Goal: Task Accomplishment & Management: Use online tool/utility

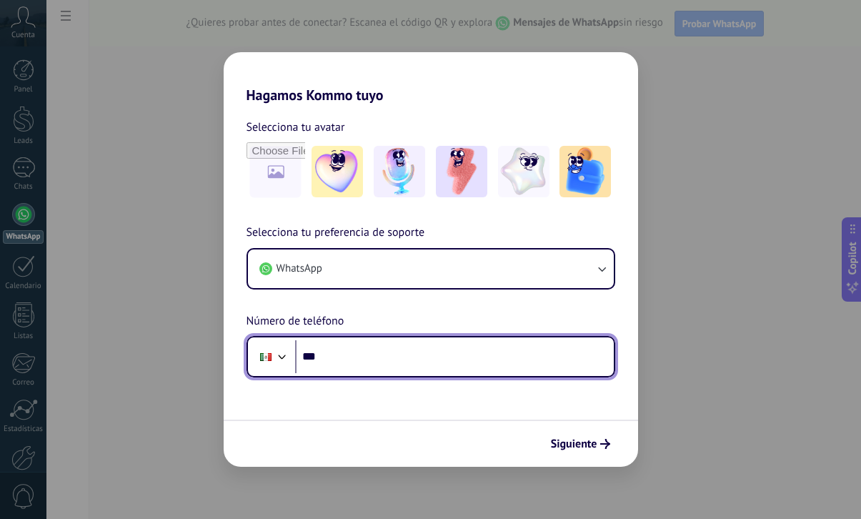
click at [376, 355] on input "***" at bounding box center [454, 356] width 319 height 33
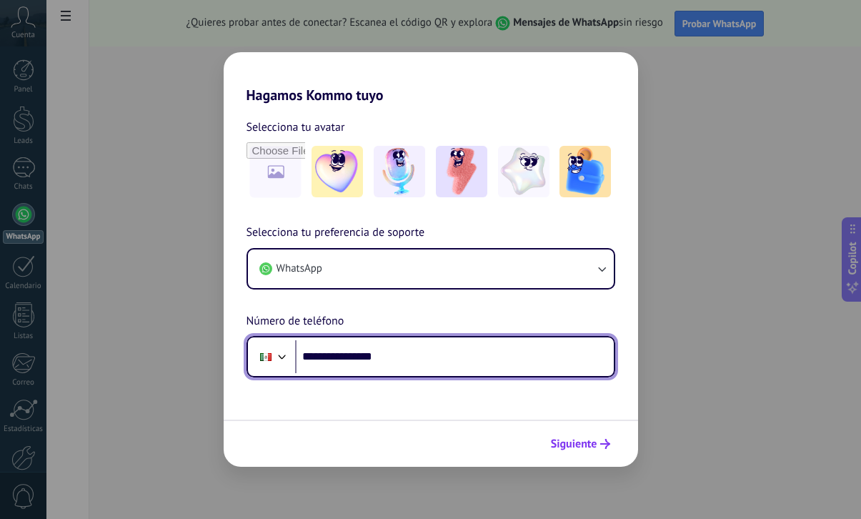
type input "**********"
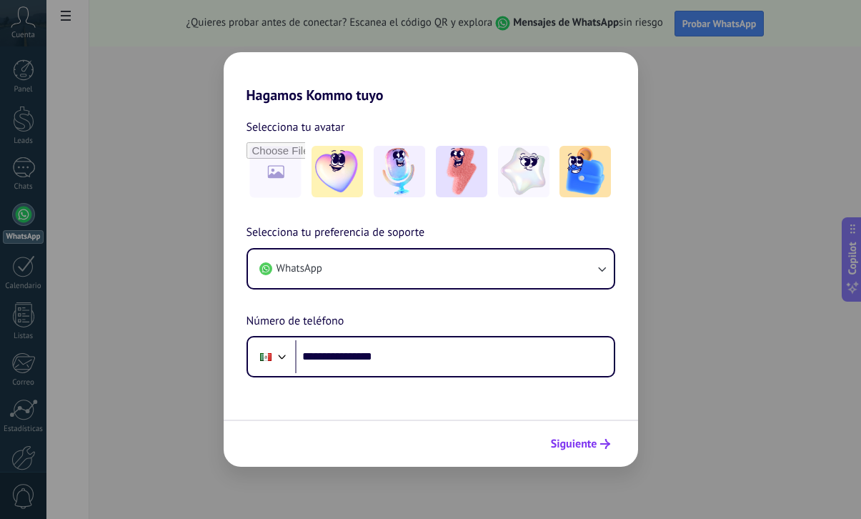
click at [571, 443] on span "Siguiente" at bounding box center [574, 444] width 46 height 10
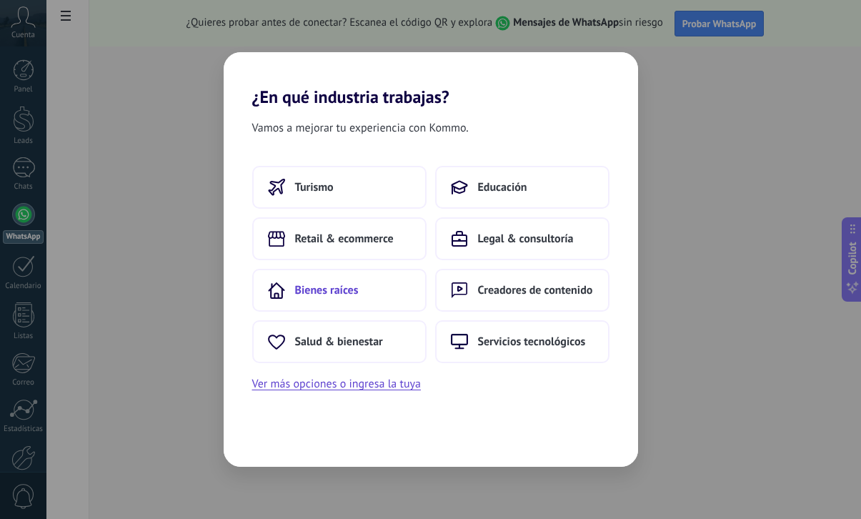
click at [381, 299] on button "Bienes raíces" at bounding box center [339, 290] width 174 height 43
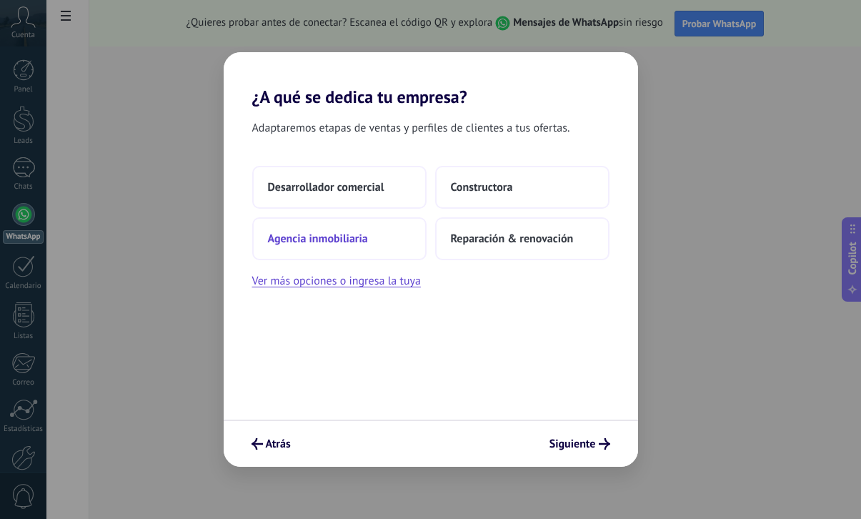
click at [386, 239] on button "Agencia inmobiliaria" at bounding box center [339, 238] width 174 height 43
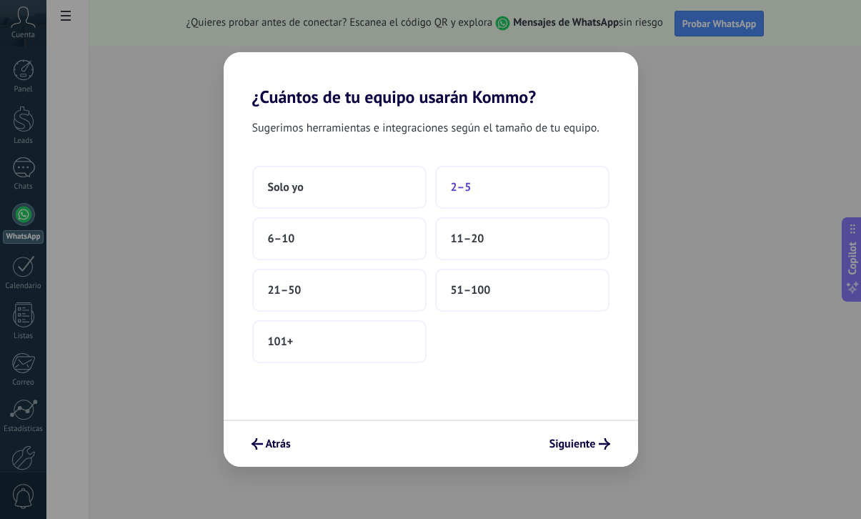
click at [491, 196] on button "2–5" at bounding box center [522, 187] width 174 height 43
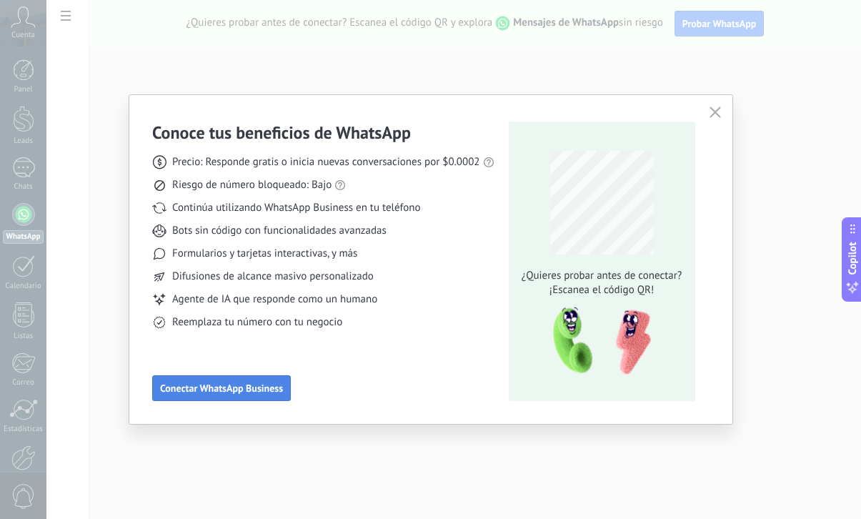
click at [263, 395] on button "Conectar WhatsApp Business" at bounding box center [221, 388] width 139 height 26
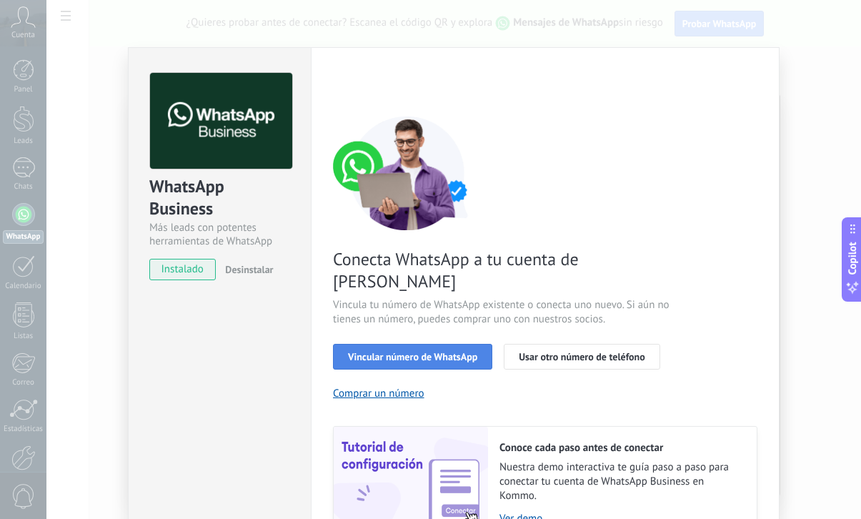
click at [418, 351] on span "Vincular número de WhatsApp" at bounding box center [412, 356] width 129 height 10
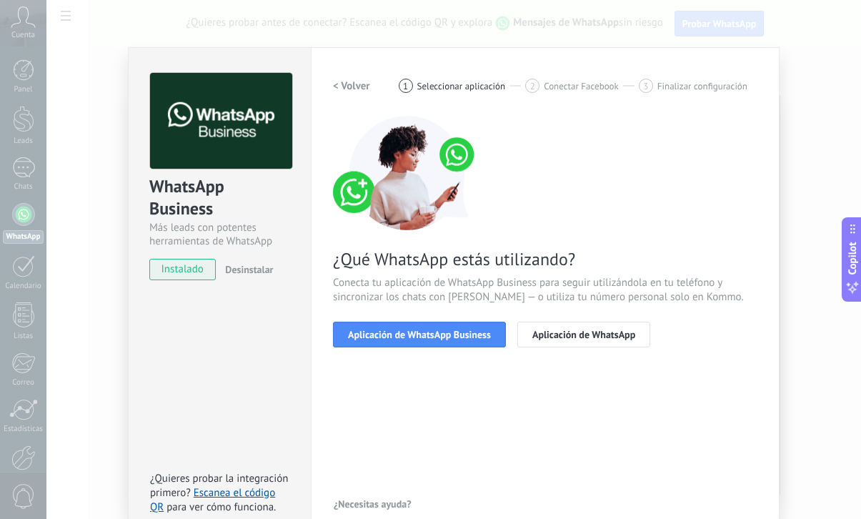
click at [418, 338] on span "Aplicación de WhatsApp Business" at bounding box center [419, 334] width 143 height 10
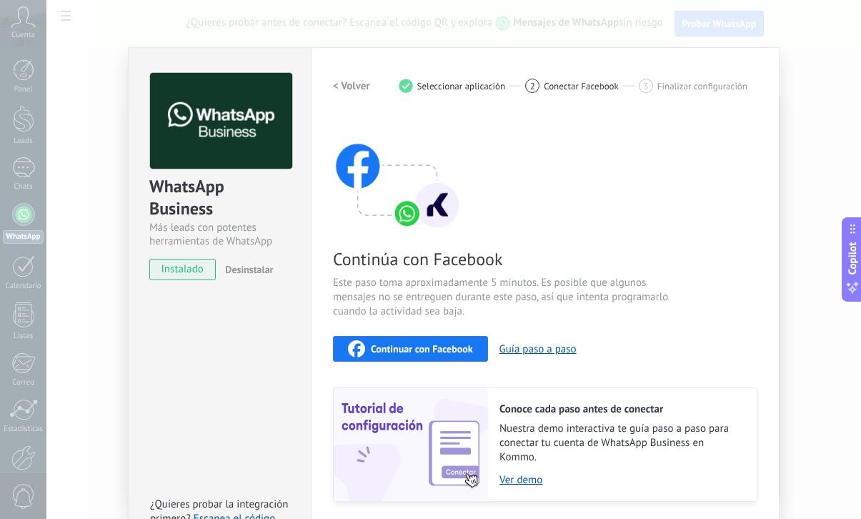
click at [431, 356] on div "Continuar con Facebook" at bounding box center [410, 348] width 125 height 17
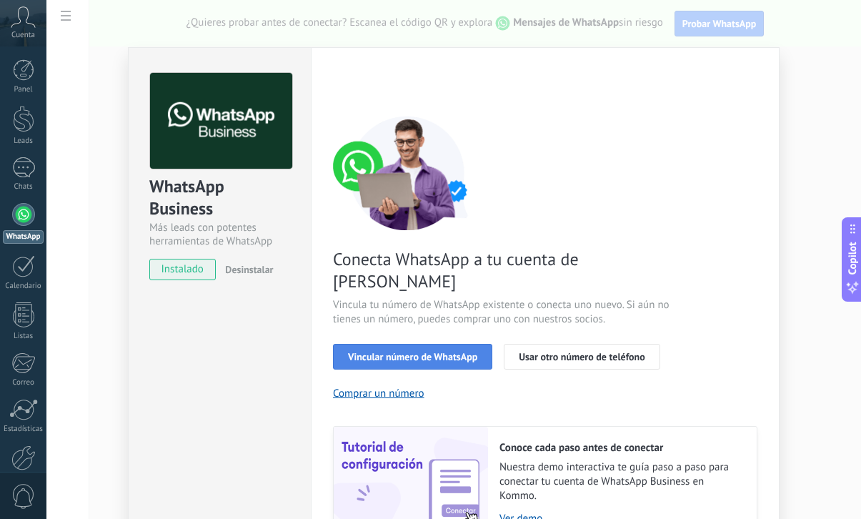
click at [425, 344] on button "Vincular número de WhatsApp" at bounding box center [412, 357] width 159 height 26
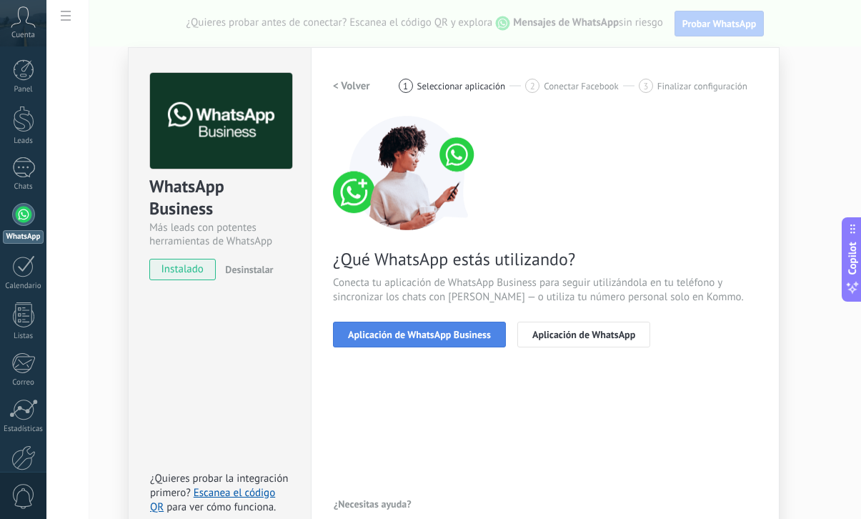
click at [419, 331] on span "Aplicación de WhatsApp Business" at bounding box center [419, 334] width 143 height 10
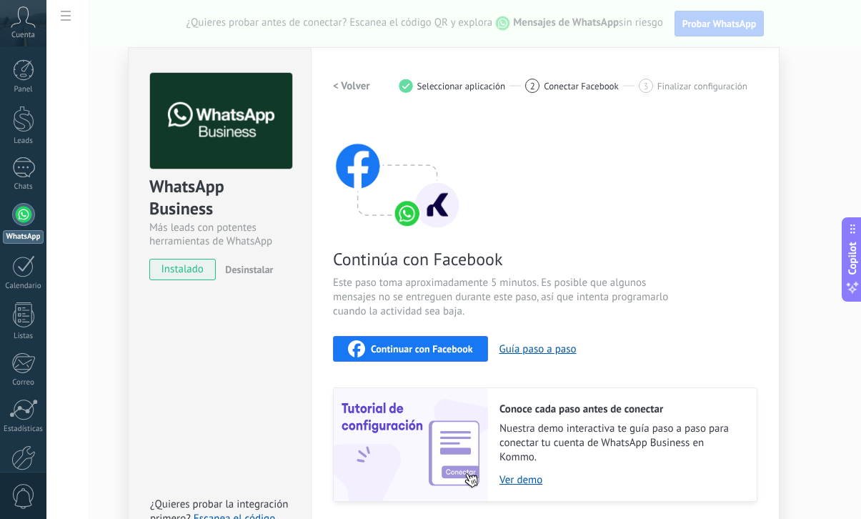
click at [419, 331] on div "Continúa con Facebook Este paso toma aproximadamente 5 minutos. Es posible que …" at bounding box center [545, 309] width 424 height 386
click at [419, 361] on div "Continúa con Facebook Este paso toma aproximadamente 5 minutos. Es posible que …" at bounding box center [545, 309] width 424 height 386
click at [419, 352] on span "Continuar con Facebook" at bounding box center [422, 349] width 102 height 10
click at [807, 247] on div "WhatsApp Business Más leads con potentes herramientas de WhatsApp instalado Des…" at bounding box center [453, 259] width 814 height 519
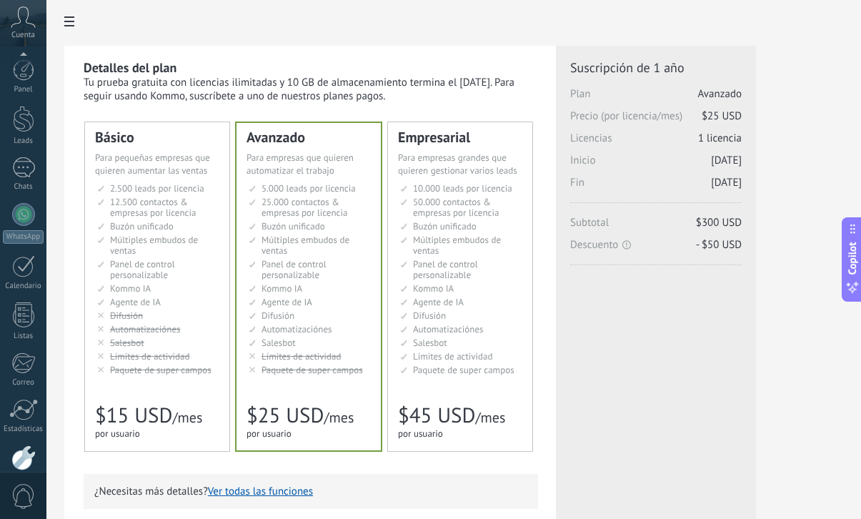
scroll to position [76, 0]
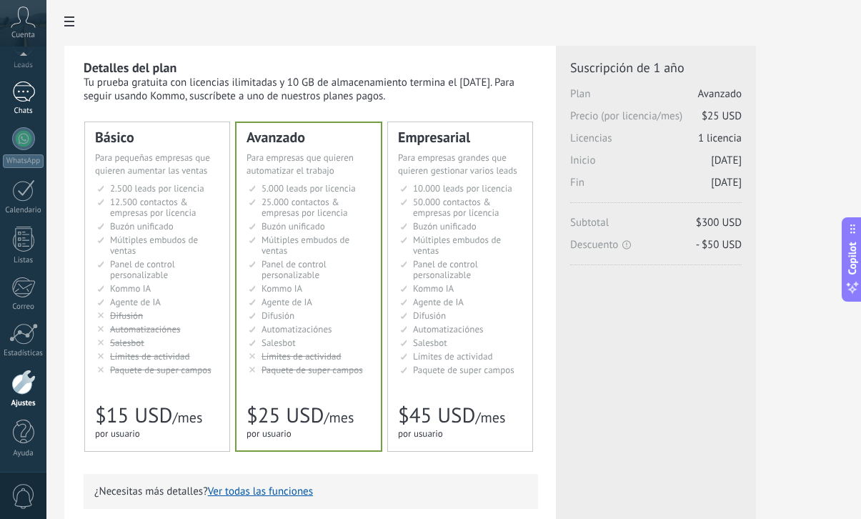
click at [23, 101] on div at bounding box center [23, 91] width 23 height 21
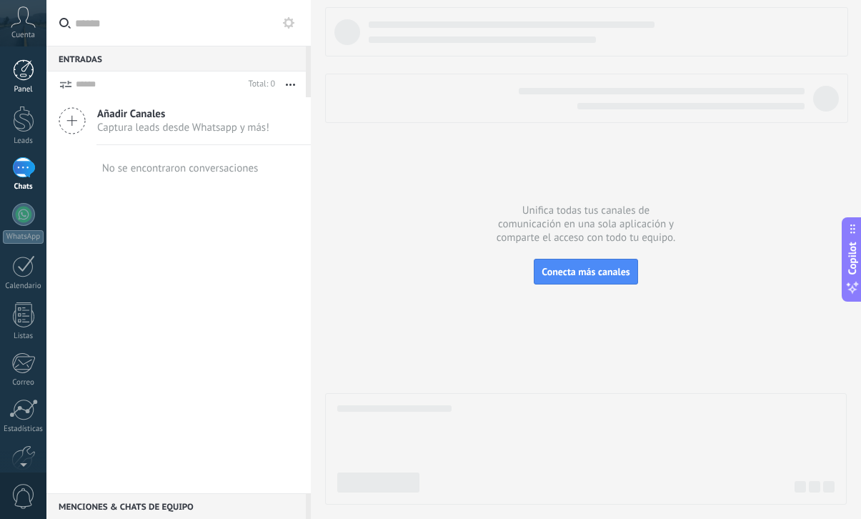
click at [28, 79] on div at bounding box center [23, 69] width 21 height 21
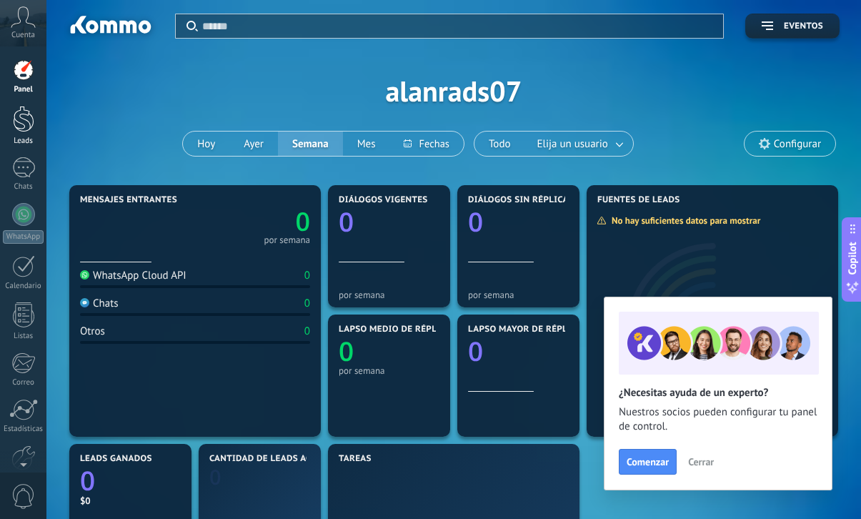
click at [19, 131] on div at bounding box center [23, 119] width 21 height 26
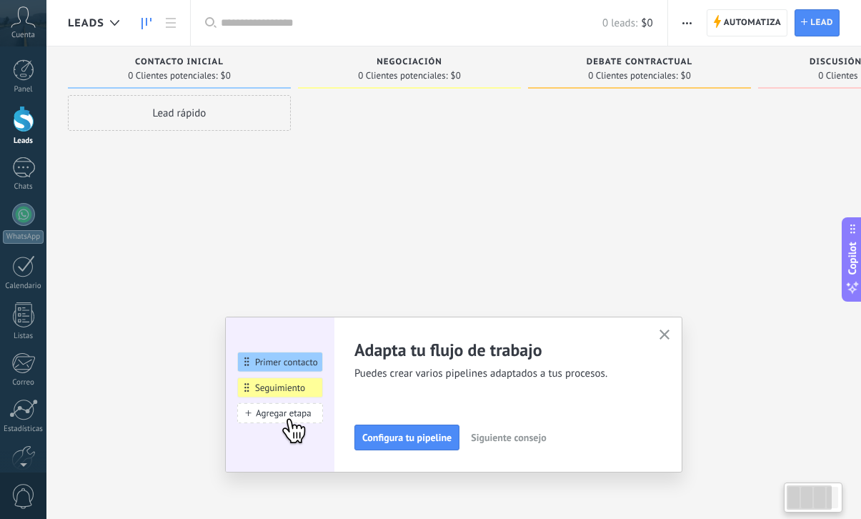
click at [116, 126] on div "Lead rápido" at bounding box center [179, 113] width 223 height 36
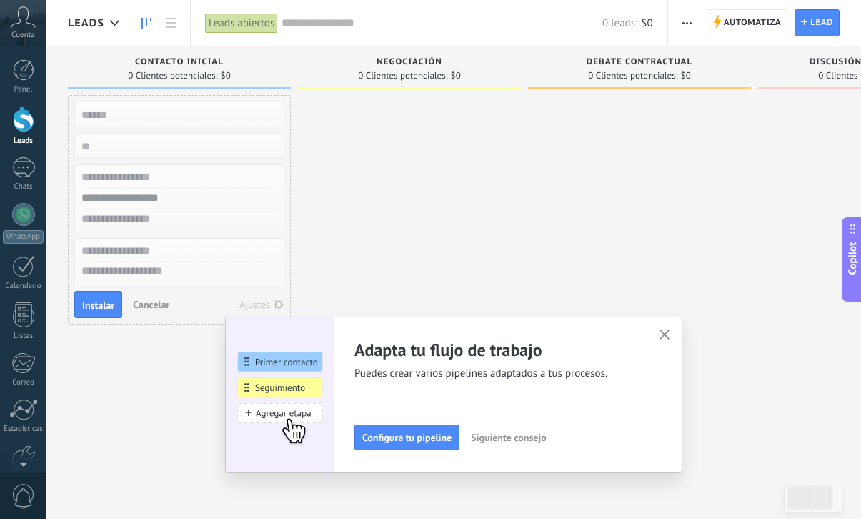
click at [26, 125] on div at bounding box center [23, 119] width 21 height 26
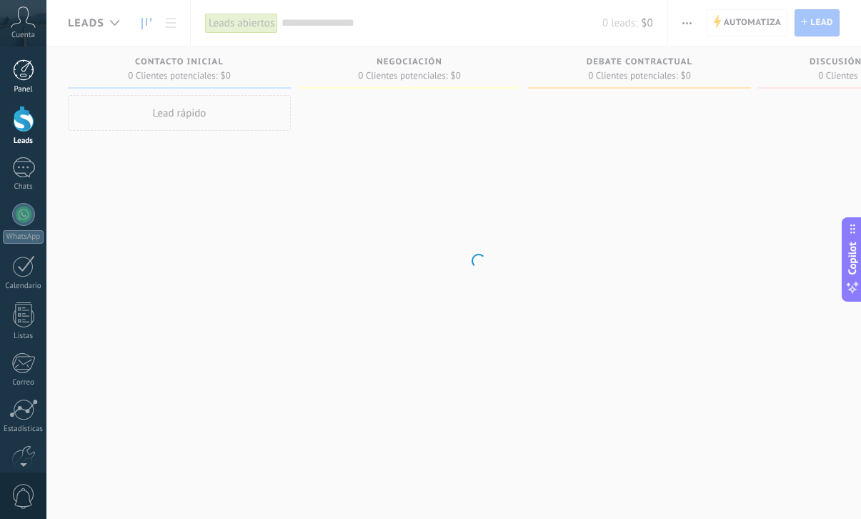
click at [23, 81] on link "Panel" at bounding box center [23, 76] width 46 height 35
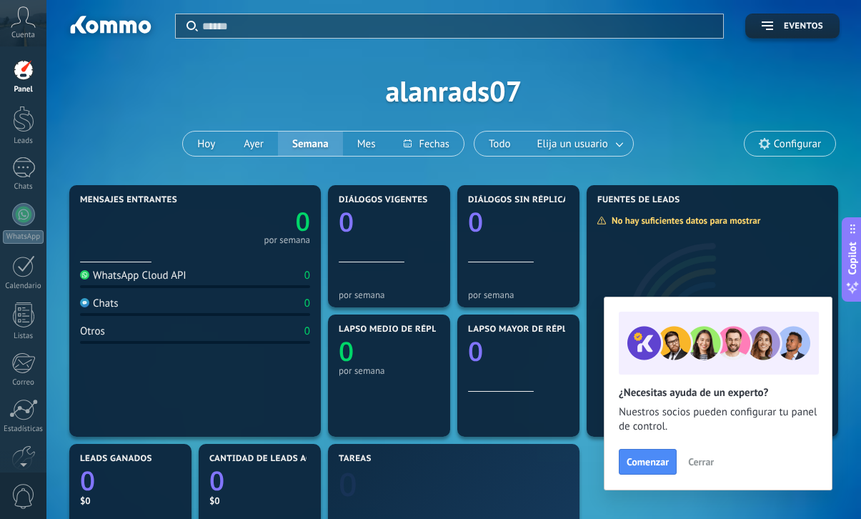
click at [20, 49] on div "Panel Leads Chats WhatsApp Clientes" at bounding box center [46, 259] width 93 height 426
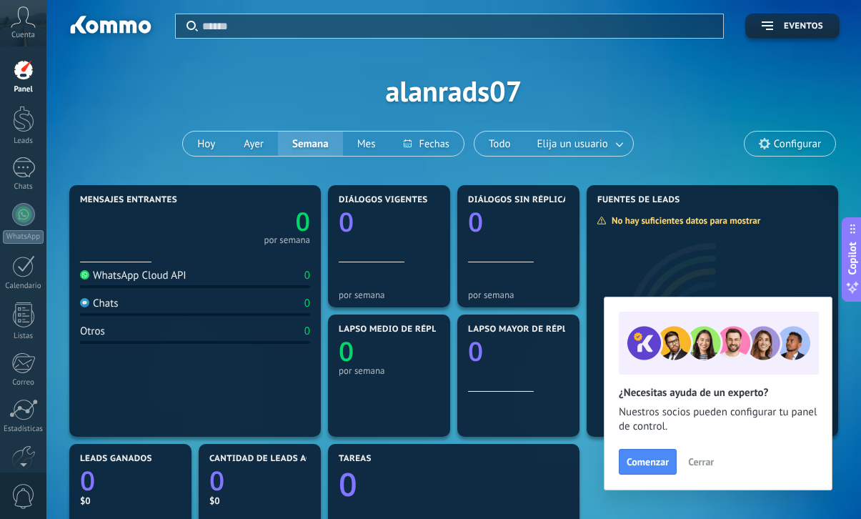
click at [21, 42] on div "Cuenta" at bounding box center [23, 23] width 46 height 46
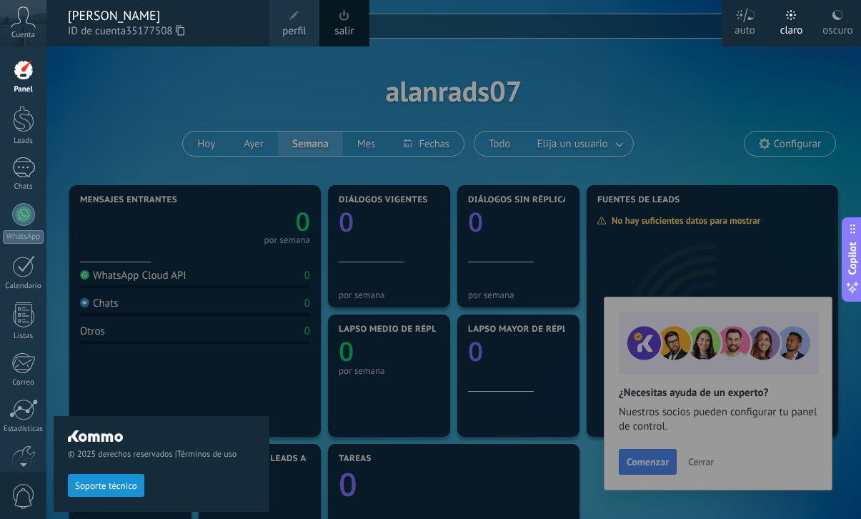
click at [26, 147] on div "Panel Leads Chats WhatsApp Clientes" at bounding box center [23, 303] width 46 height 489
click at [23, 180] on link "Chats" at bounding box center [23, 174] width 46 height 34
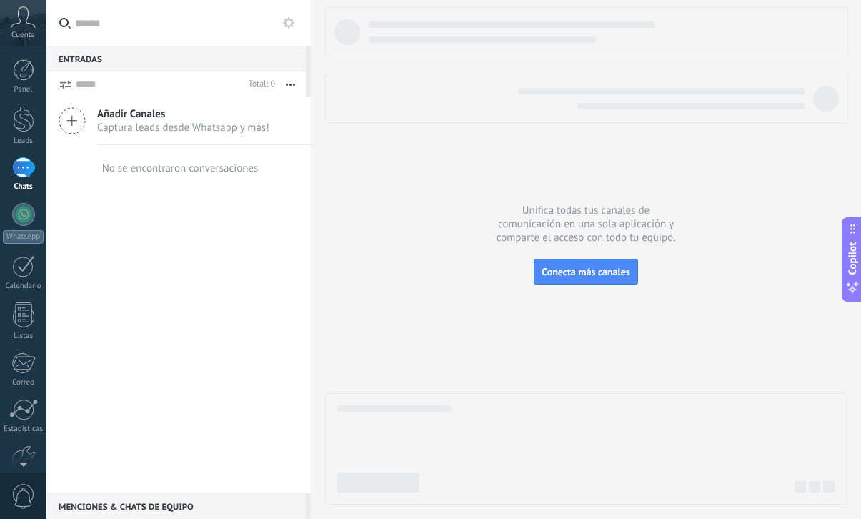
click at [150, 121] on span "Captura leads desde Whatsapp y más!" at bounding box center [183, 128] width 172 height 14
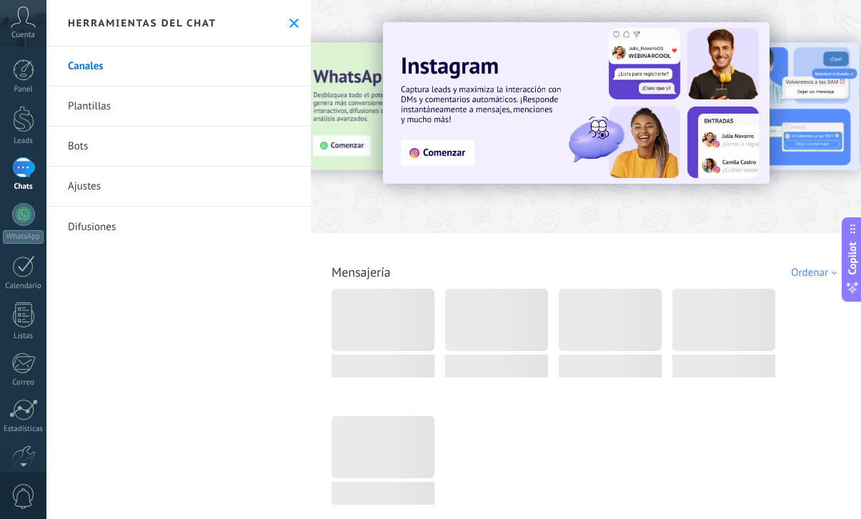
click at [174, 97] on link "Plantillas" at bounding box center [178, 106] width 264 height 40
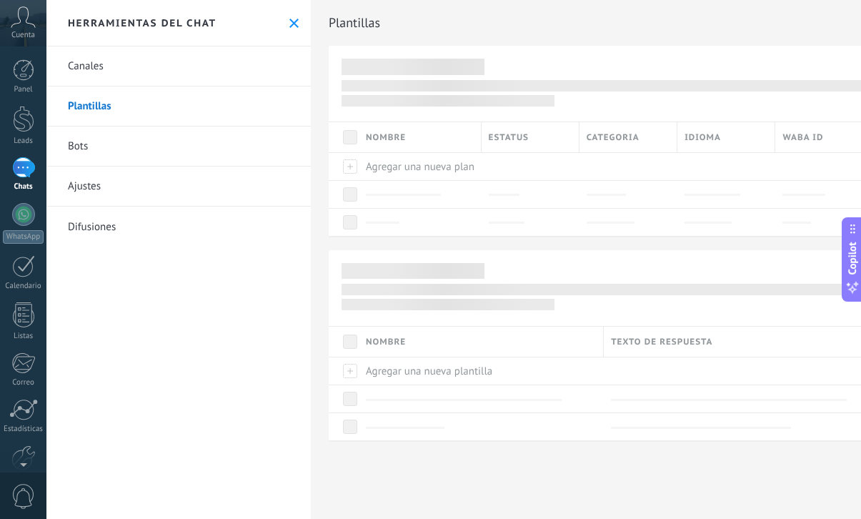
click at [184, 71] on link "Canales" at bounding box center [178, 66] width 264 height 40
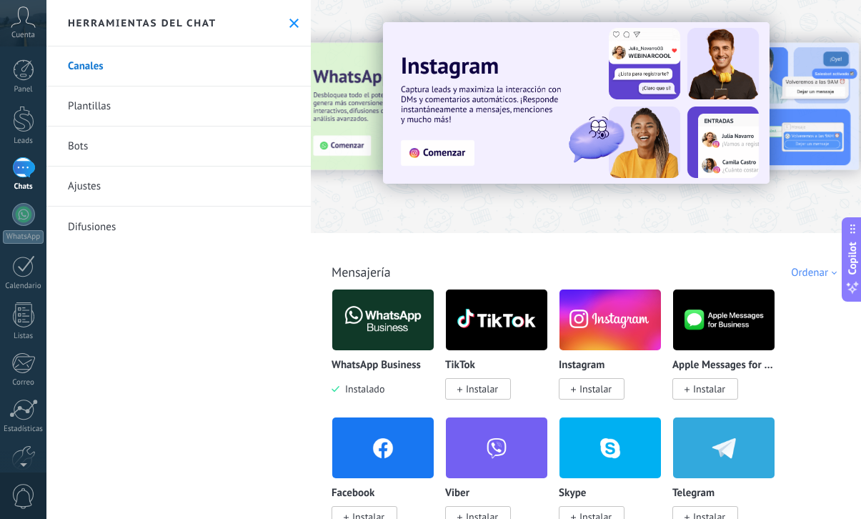
click at [414, 316] on img at bounding box center [382, 319] width 101 height 69
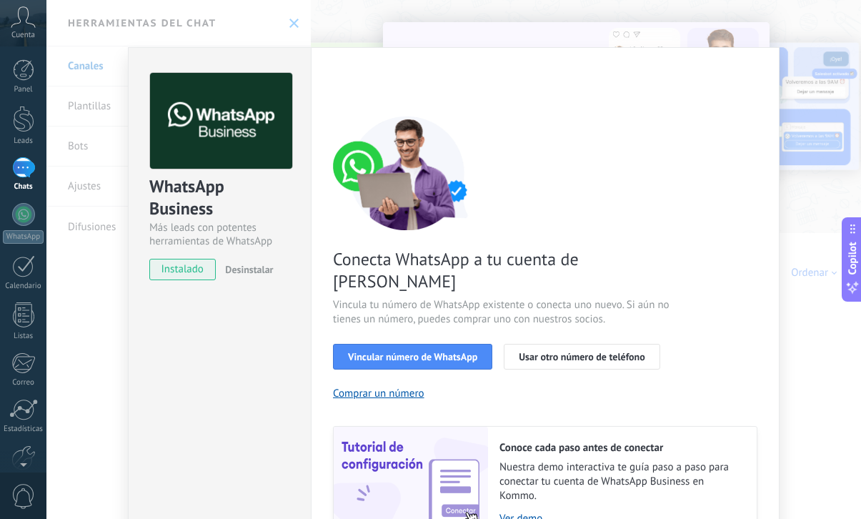
click at [406, 350] on div "Conecta WhatsApp a tu cuenta de Kommo Vincula tu número de WhatsApp existente o…" at bounding box center [545, 328] width 424 height 424
click at [406, 344] on button "Vincular número de WhatsApp" at bounding box center [412, 357] width 159 height 26
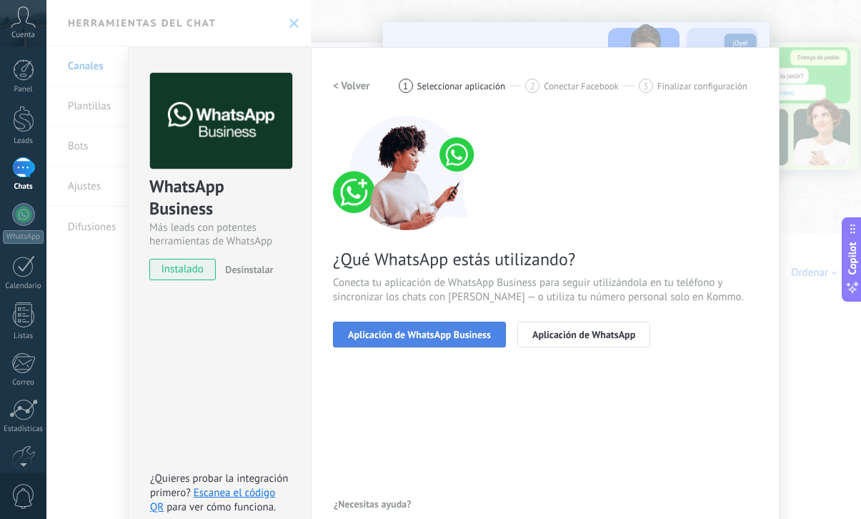
click at [453, 334] on span "Aplicación de WhatsApp Business" at bounding box center [419, 334] width 143 height 10
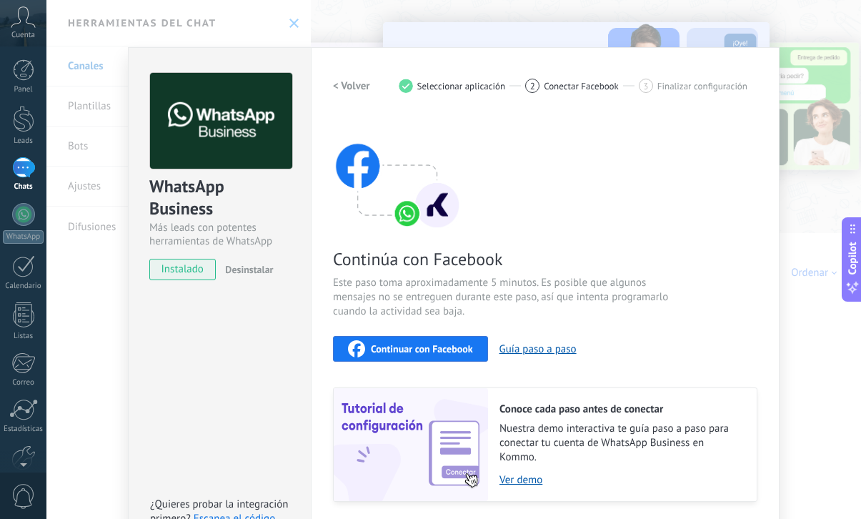
click at [449, 356] on div "Continuar con Facebook" at bounding box center [410, 348] width 125 height 17
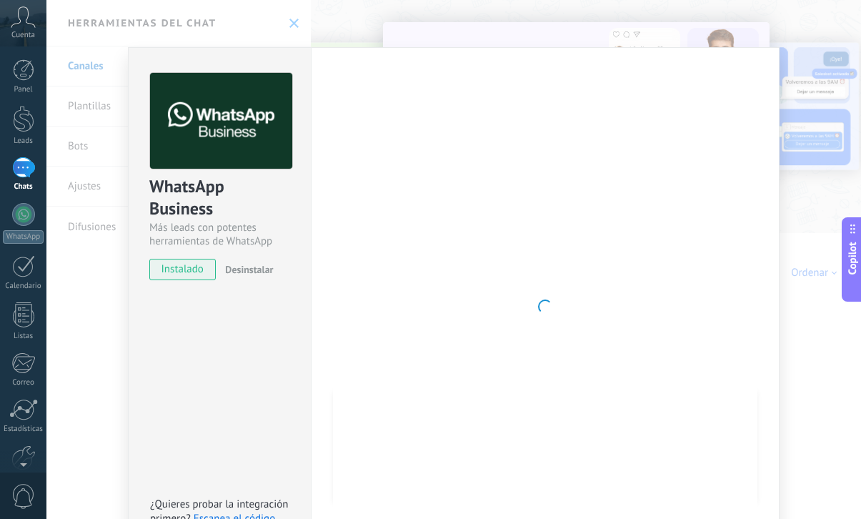
click at [798, 211] on div "WhatsApp Business Más leads con potentes herramientas de WhatsApp instalado Des…" at bounding box center [453, 259] width 814 height 519
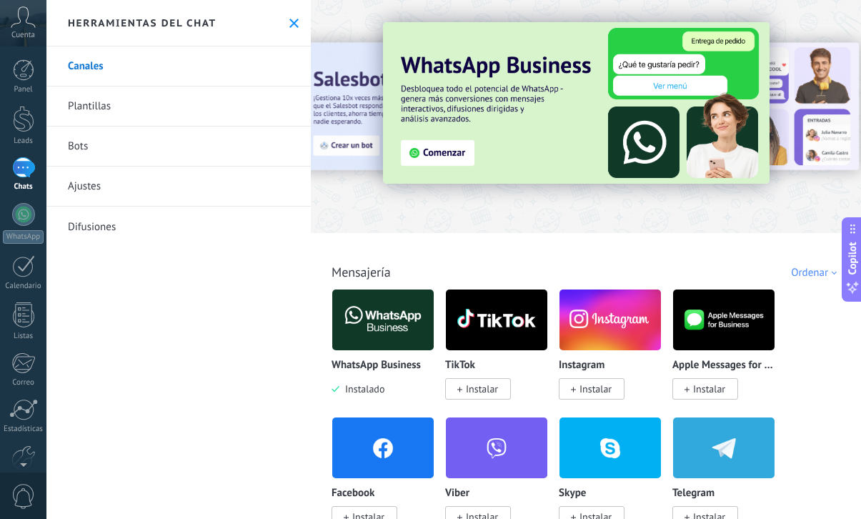
click at [369, 312] on img at bounding box center [382, 319] width 101 height 69
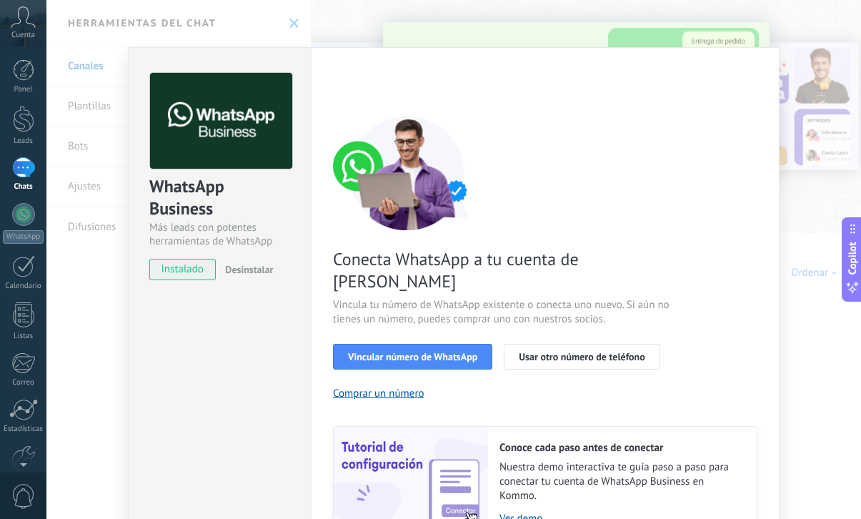
click at [836, 356] on div "WhatsApp Business Más leads con potentes herramientas de WhatsApp instalado Des…" at bounding box center [453, 259] width 814 height 519
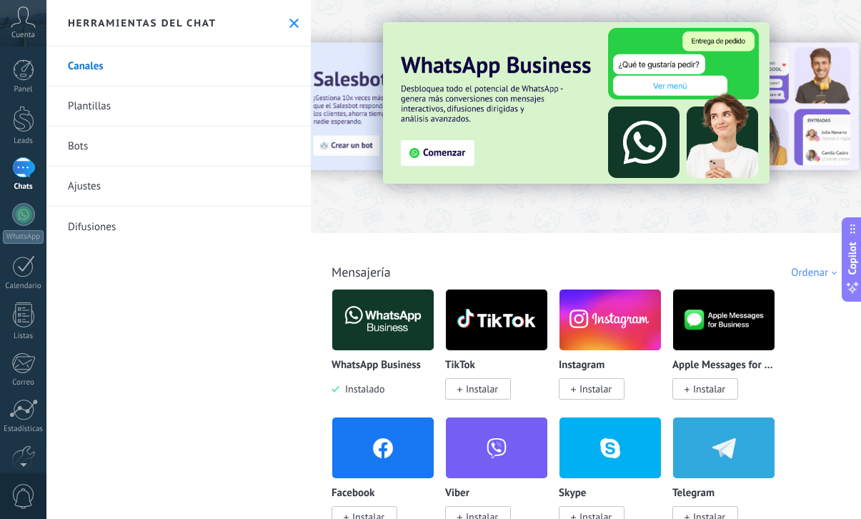
click at [359, 446] on img at bounding box center [382, 447] width 101 height 69
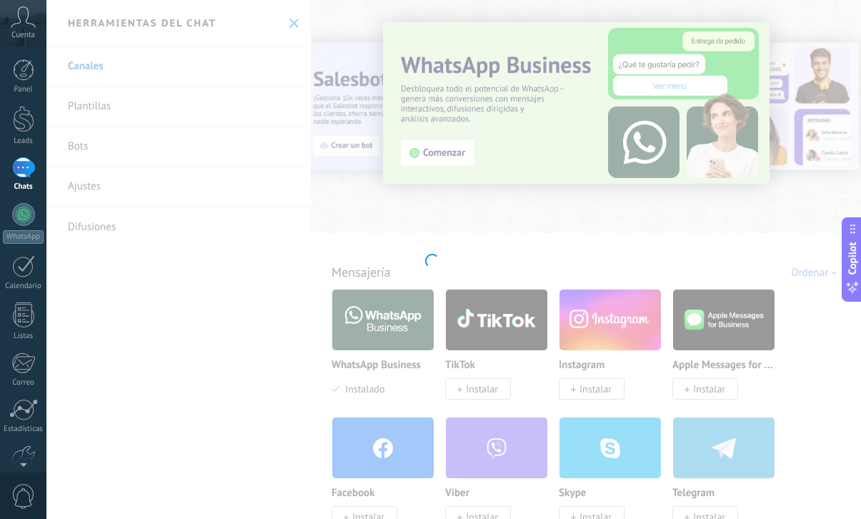
click at [371, 438] on div at bounding box center [430, 259] width 861 height 519
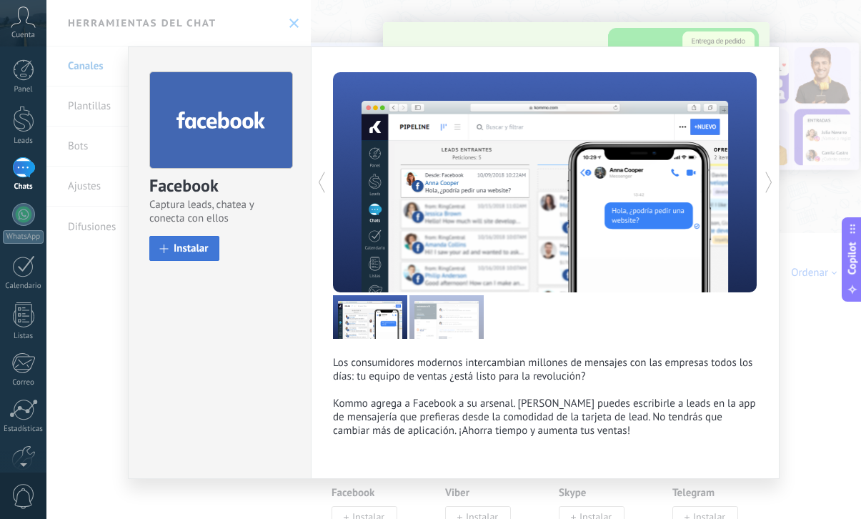
click at [203, 257] on button "Instalar" at bounding box center [184, 248] width 70 height 25
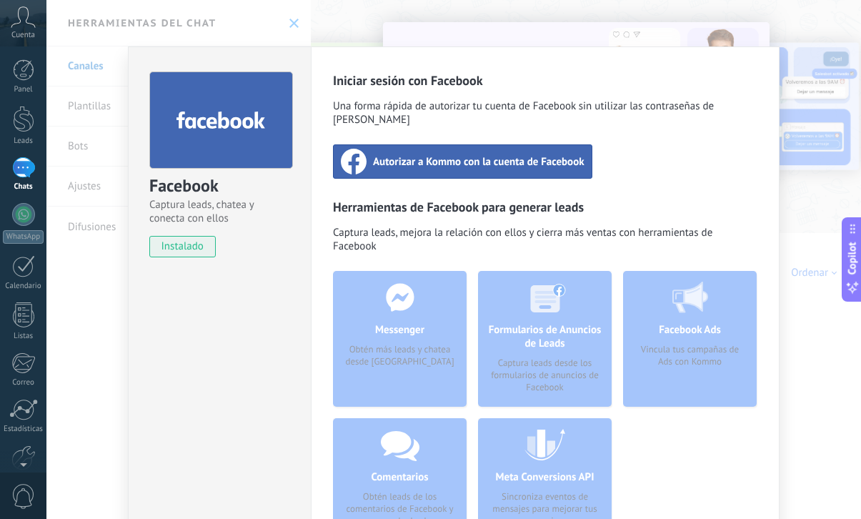
click at [514, 323] on div "Formularios de Anuncios de Leads Captura leads desde los formularios de anuncio…" at bounding box center [545, 339] width 134 height 136
click at [474, 154] on span "Autorizar a Kommo con la cuenta de Facebook" at bounding box center [478, 161] width 211 height 14
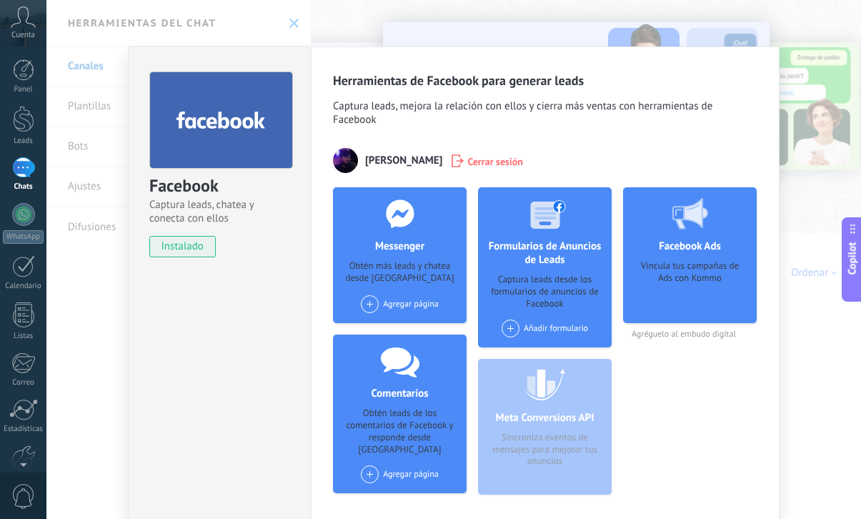
click at [542, 329] on div "Añadir formulario" at bounding box center [544, 328] width 86 height 18
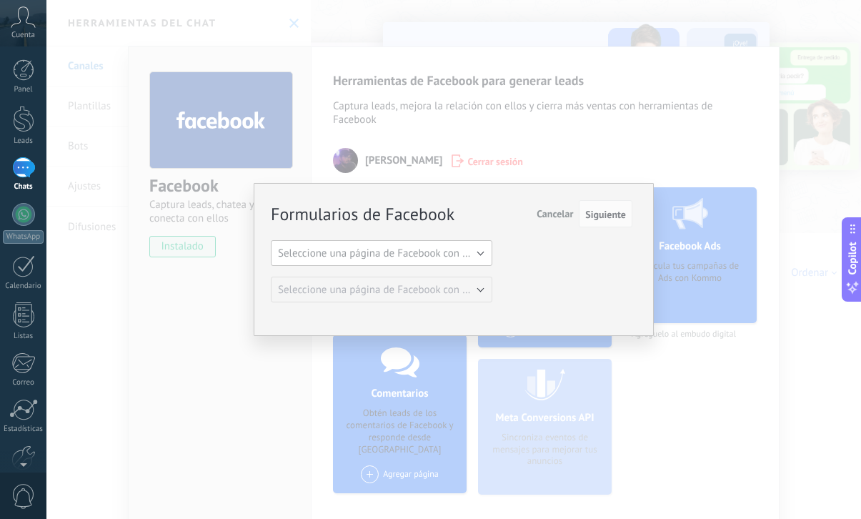
click at [464, 259] on span "Seleccione una página de Facebook con formas" at bounding box center [386, 253] width 216 height 14
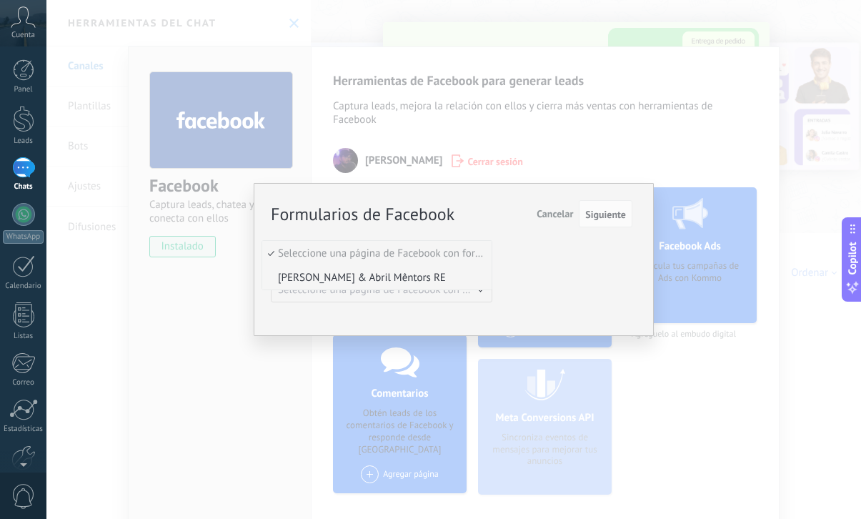
click at [454, 271] on span "Alan & Abril Mêntors RE" at bounding box center [374, 278] width 225 height 14
click at [439, 294] on span "Seleccione una página de Facebook con formas" at bounding box center [386, 290] width 216 height 14
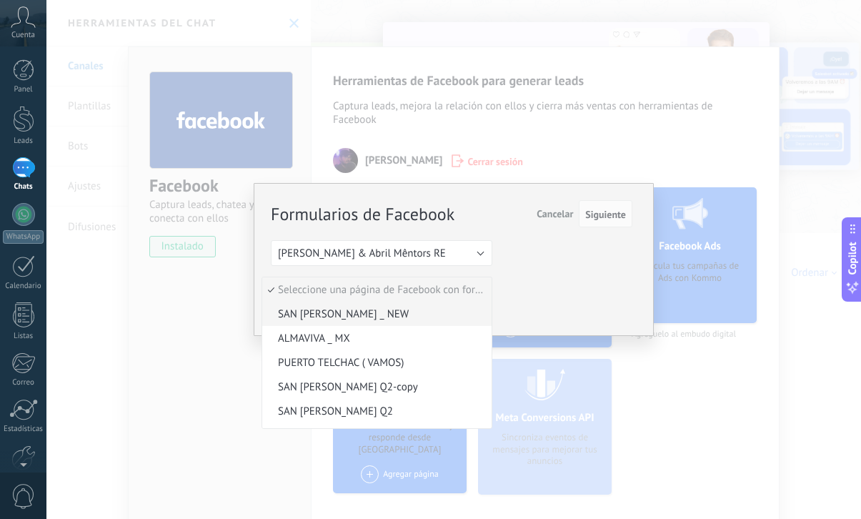
click at [426, 315] on span "SAN ROQUE _ NEW" at bounding box center [374, 314] width 225 height 14
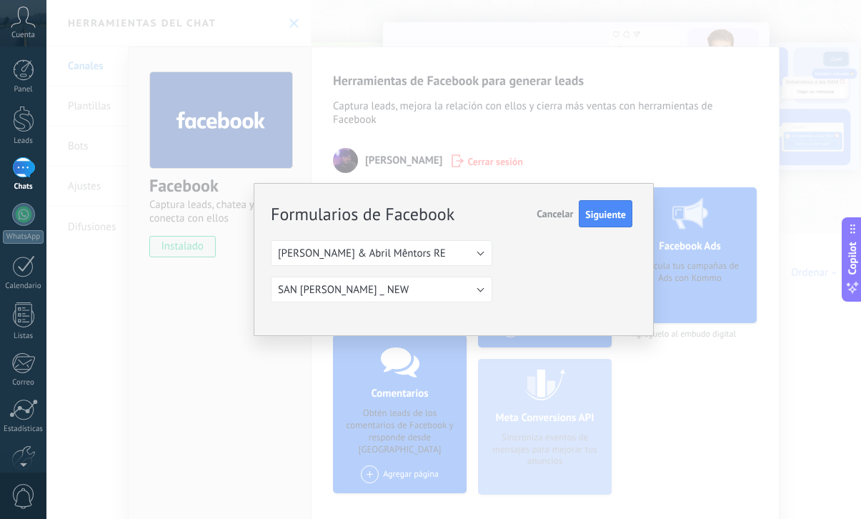
click at [564, 219] on span "Cancelar" at bounding box center [554, 213] width 36 height 13
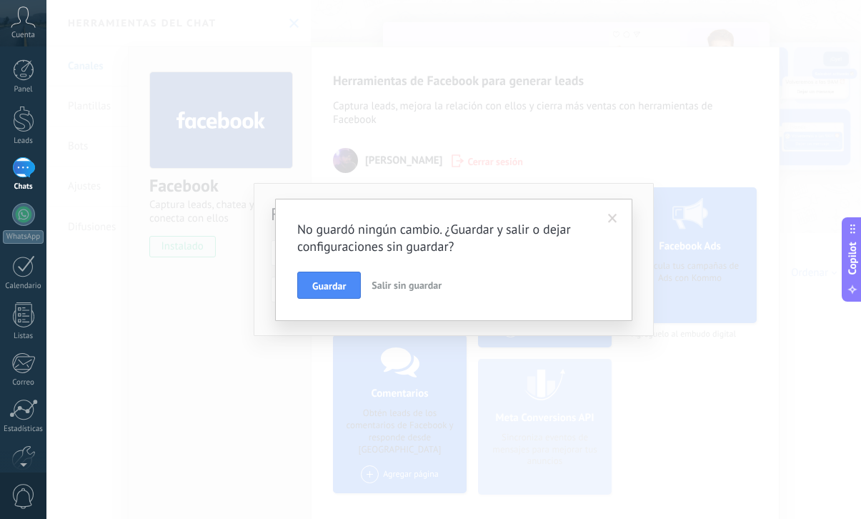
click at [409, 276] on button "Salir sin guardar" at bounding box center [406, 284] width 81 height 27
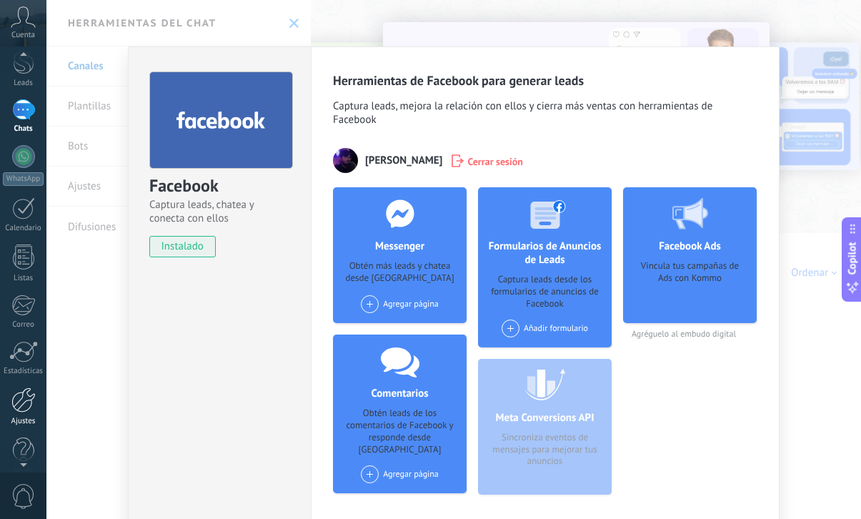
click at [21, 405] on div at bounding box center [23, 399] width 24 height 25
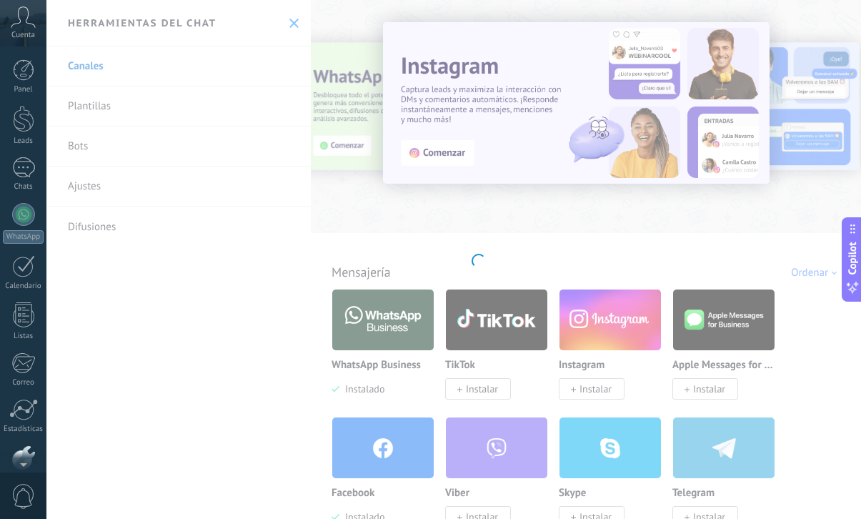
scroll to position [76, 0]
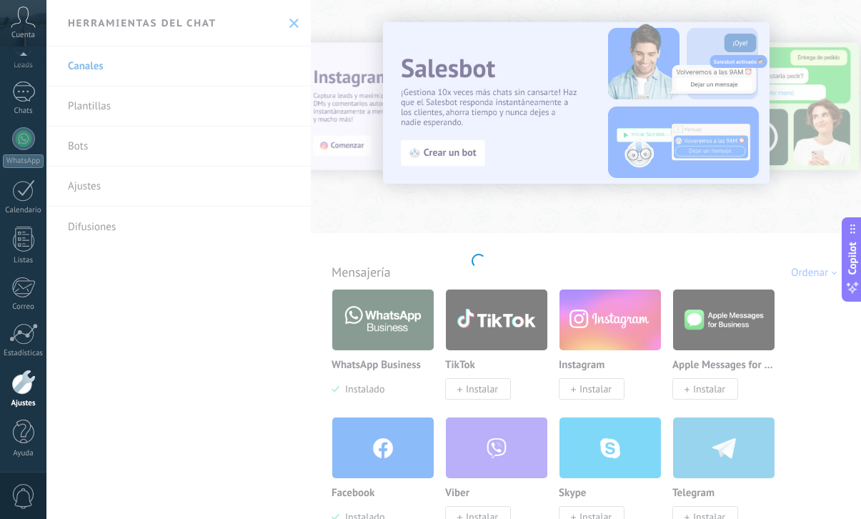
click at [25, 379] on div at bounding box center [23, 381] width 24 height 25
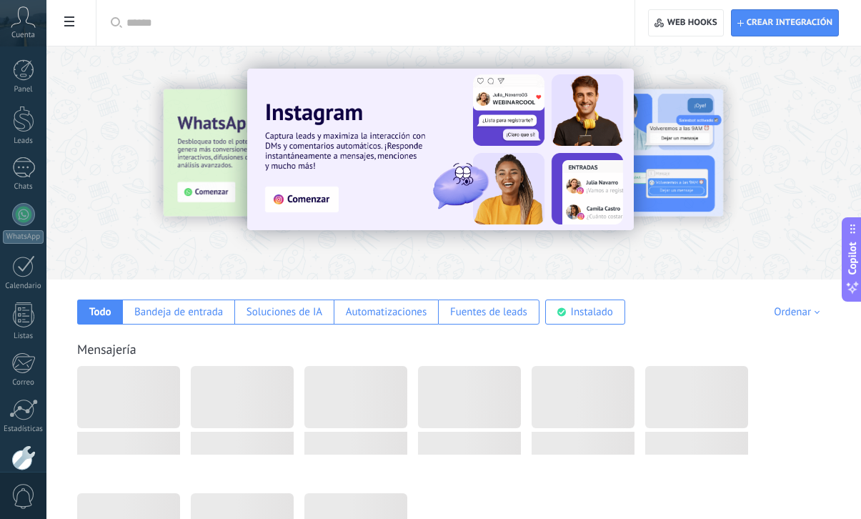
scroll to position [76, 0]
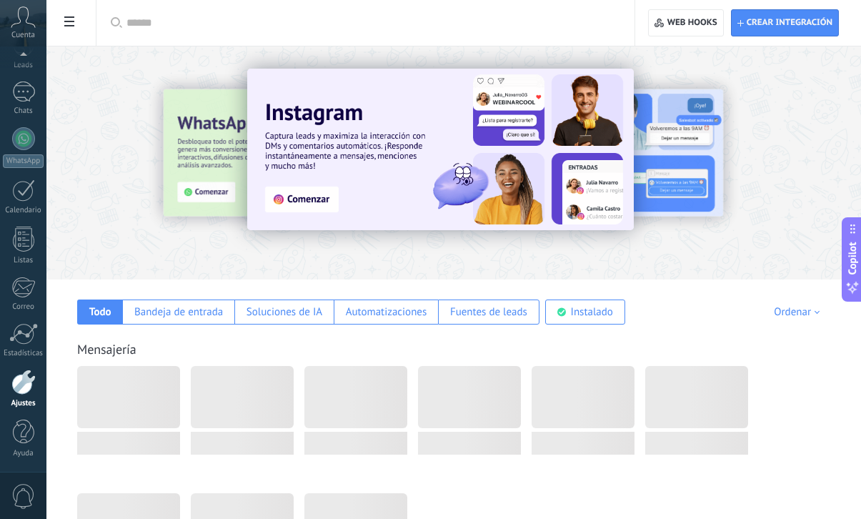
click at [26, 456] on div "Ayuda" at bounding box center [23, 453] width 41 height 9
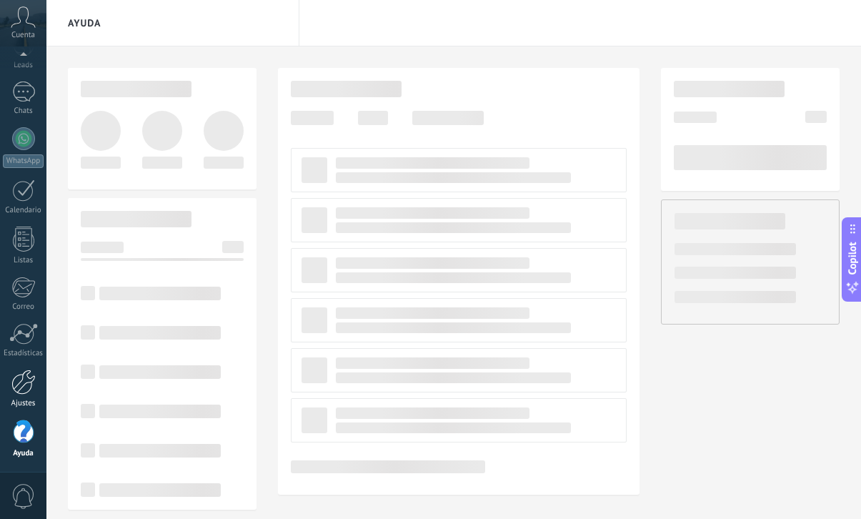
click at [29, 391] on div at bounding box center [23, 381] width 24 height 25
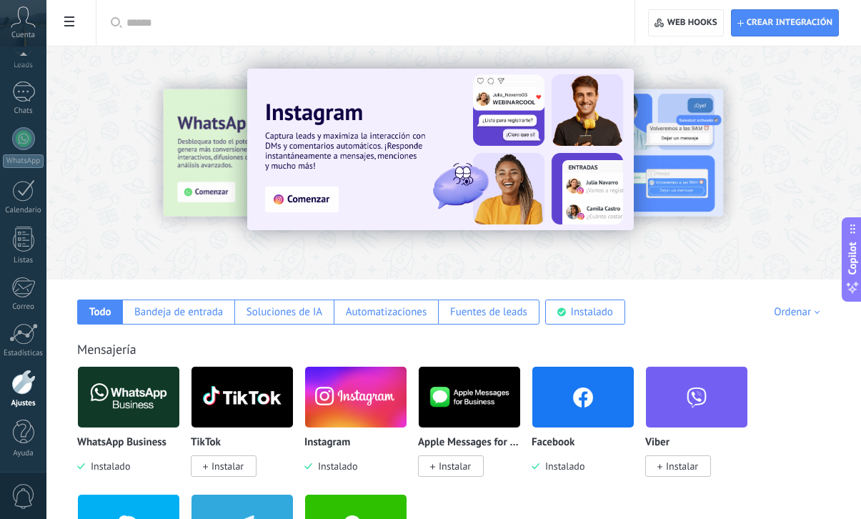
click at [24, 386] on div at bounding box center [23, 381] width 24 height 25
click at [28, 196] on div at bounding box center [23, 190] width 23 height 22
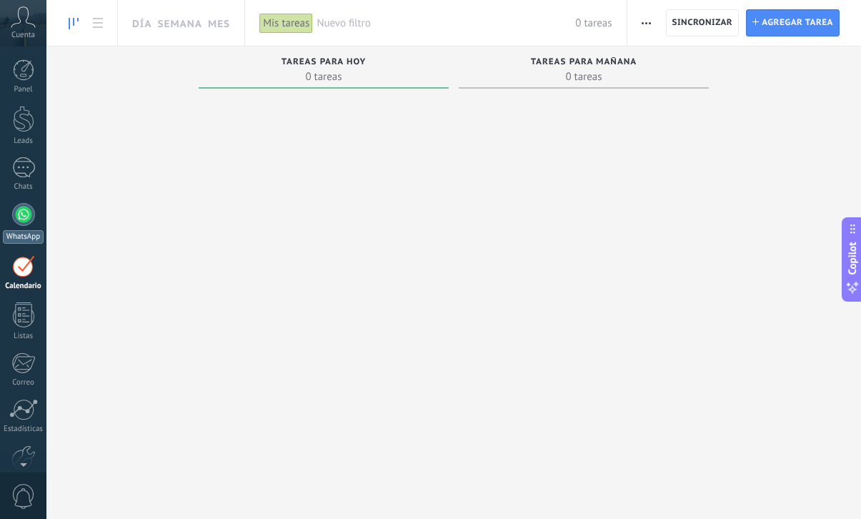
click at [20, 205] on div at bounding box center [23, 214] width 23 height 23
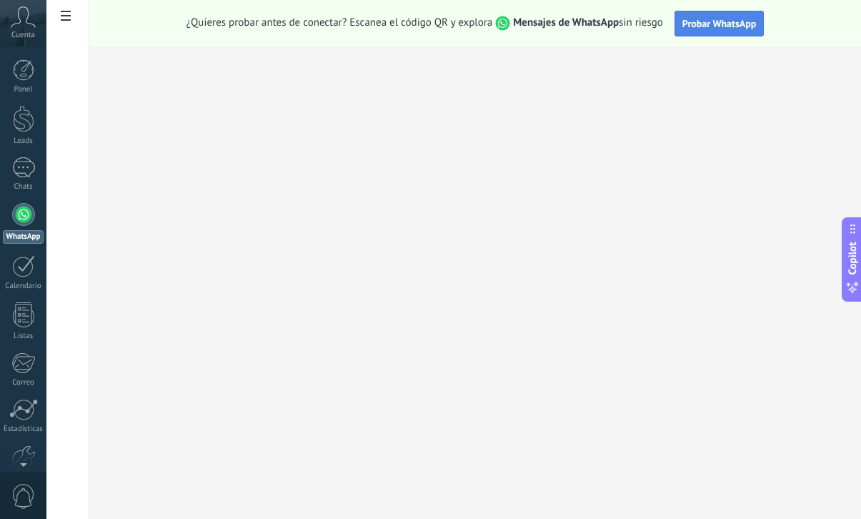
click at [714, 33] on button "Probar WhatsApp" at bounding box center [719, 24] width 90 height 26
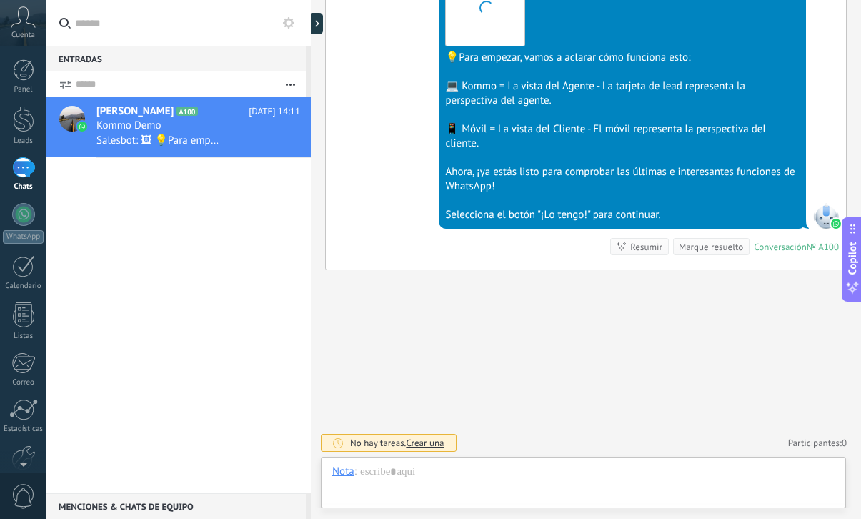
scroll to position [21, 0]
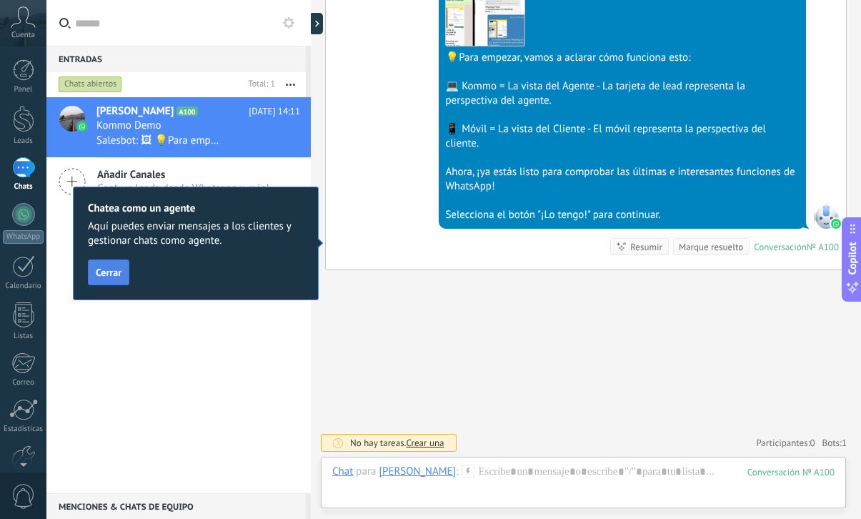
click at [100, 272] on span "Cerrar" at bounding box center [109, 272] width 26 height 10
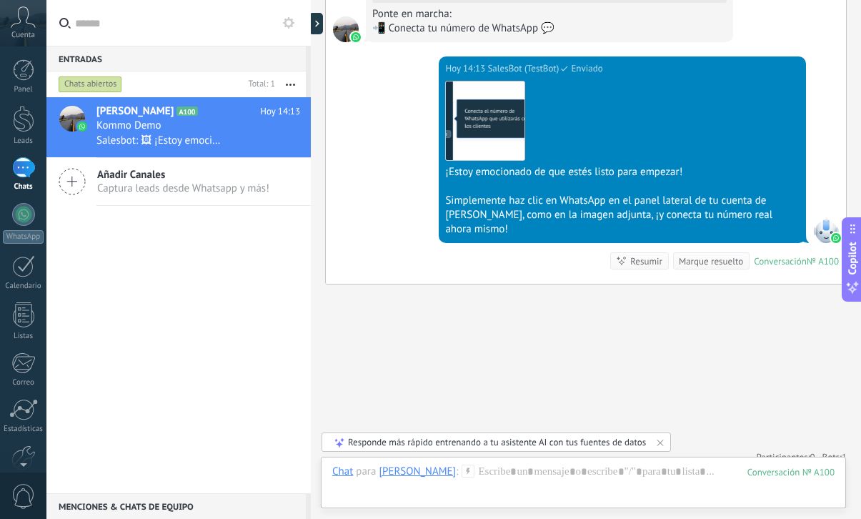
scroll to position [2234, 0]
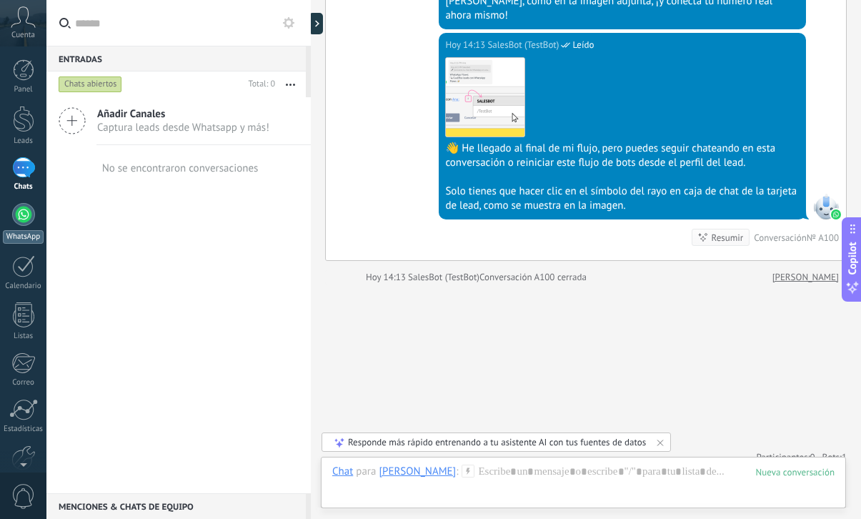
click at [25, 219] on div at bounding box center [23, 214] width 23 height 23
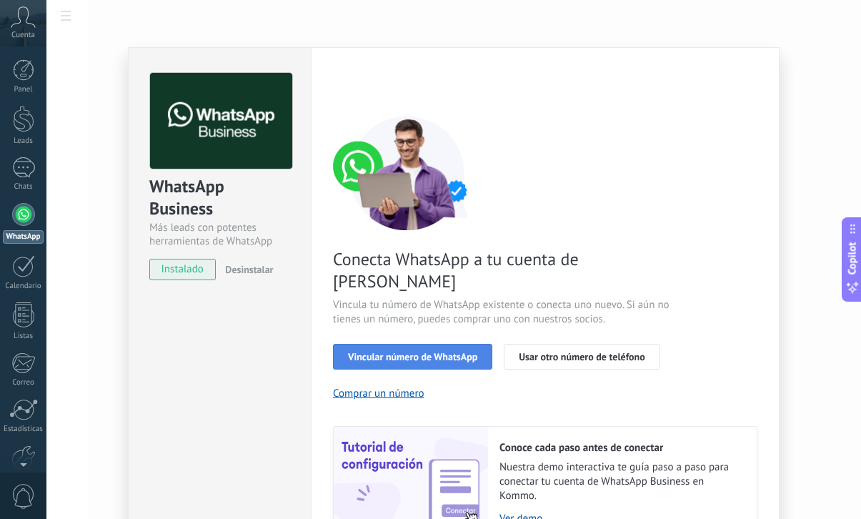
click at [428, 344] on button "Vincular número de WhatsApp" at bounding box center [412, 357] width 159 height 26
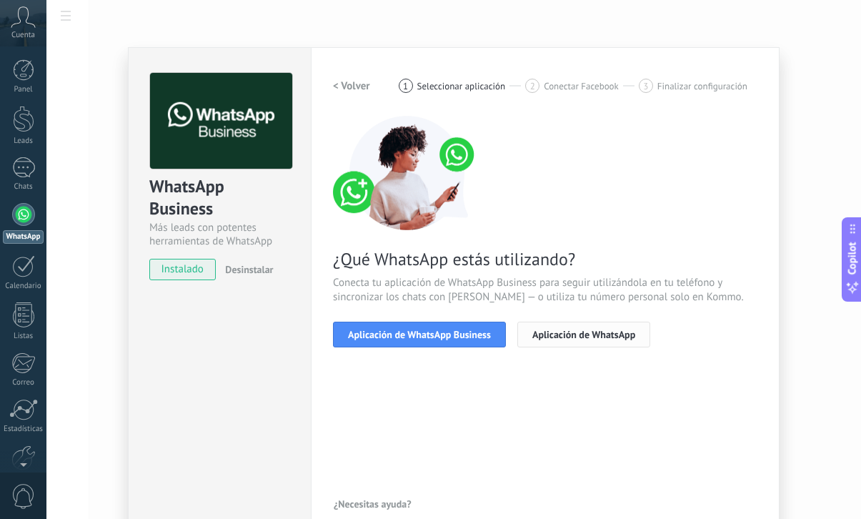
click at [561, 342] on button "Aplicación de WhatsApp" at bounding box center [583, 334] width 133 height 26
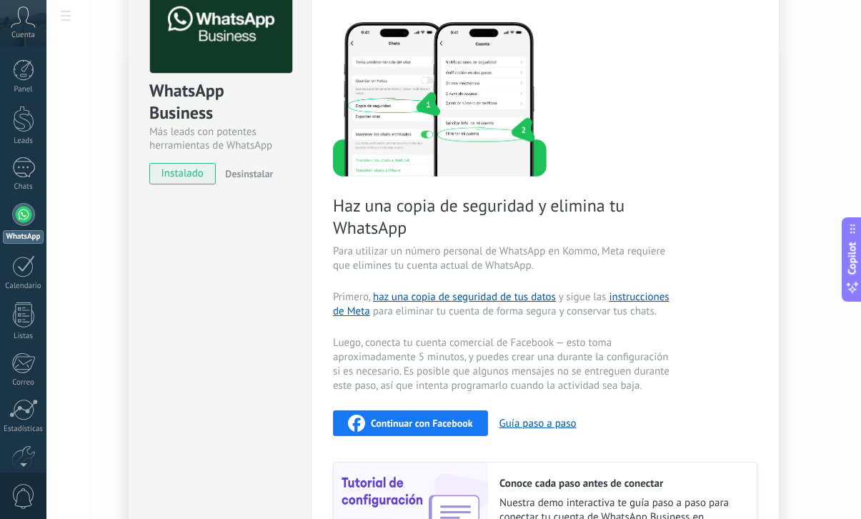
scroll to position [96, 0]
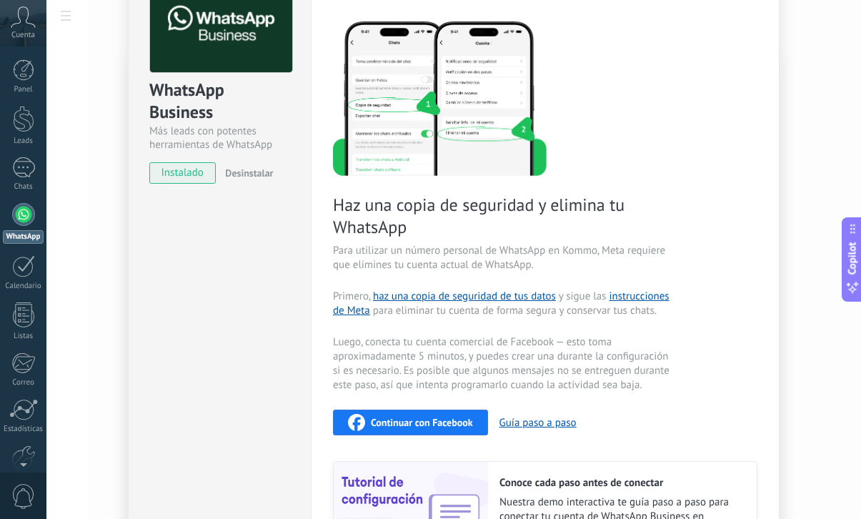
click at [451, 420] on span "Continuar con Facebook" at bounding box center [422, 422] width 102 height 10
click at [806, 276] on div "WhatsApp Business Más leads con potentes herramientas de WhatsApp instalado Des…" at bounding box center [453, 259] width 814 height 519
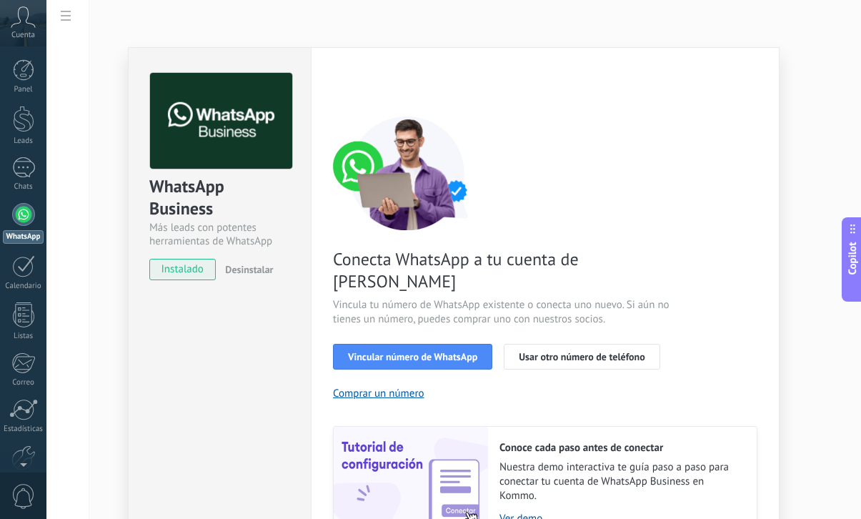
scroll to position [0, 0]
click at [456, 351] on span "Vincular número de WhatsApp" at bounding box center [412, 356] width 129 height 10
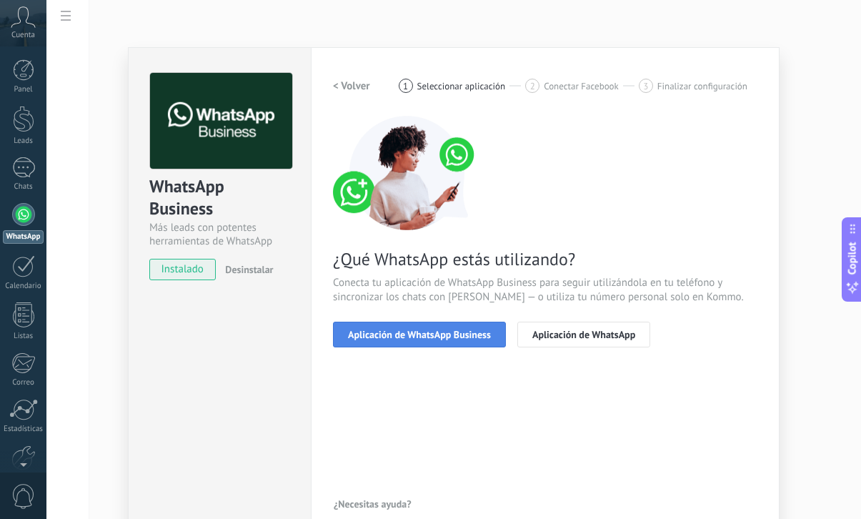
click at [456, 336] on span "Aplicación de WhatsApp Business" at bounding box center [419, 334] width 143 height 10
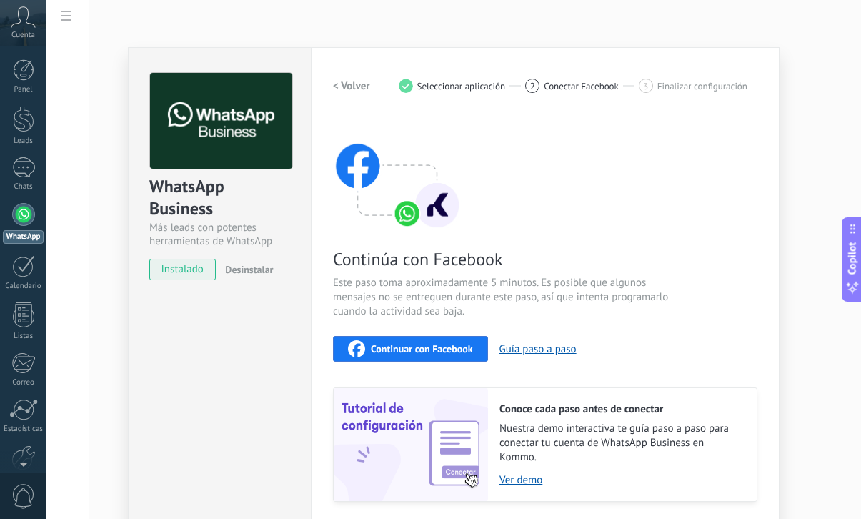
click at [429, 344] on span "Continuar con Facebook" at bounding box center [422, 349] width 102 height 10
